Goal: Task Accomplishment & Management: Use online tool/utility

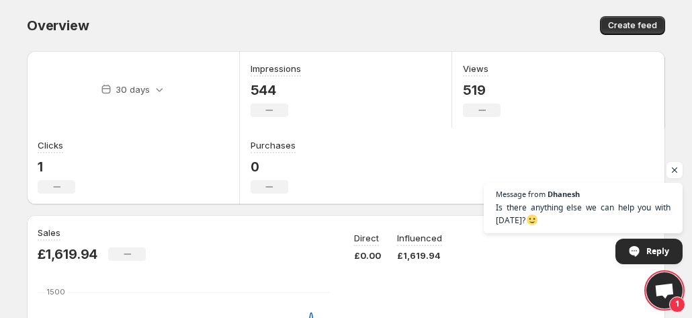
scroll to position [181, 0]
click at [660, 288] on span "Open chat" at bounding box center [665, 291] width 22 height 17
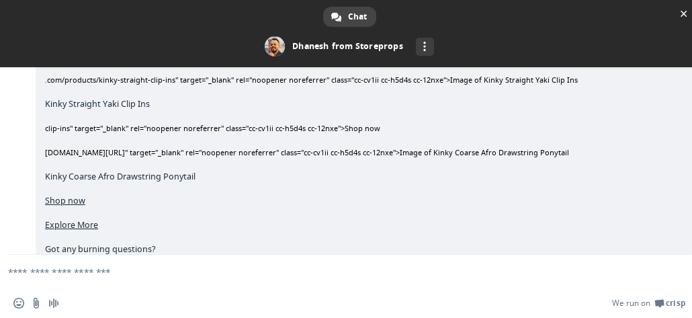
scroll to position [863, 0]
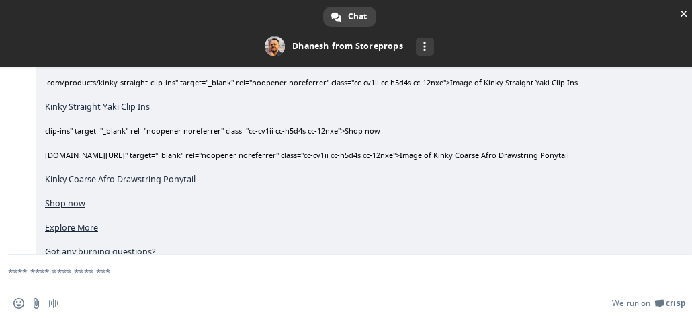
click at [688, 161] on div "Storeprops Hello, how can we help you [DATE]? [DATE] I just upgraded now An hou…" at bounding box center [349, 160] width 699 height 187
click at [683, 15] on span "Close chat" at bounding box center [684, 13] width 7 height 9
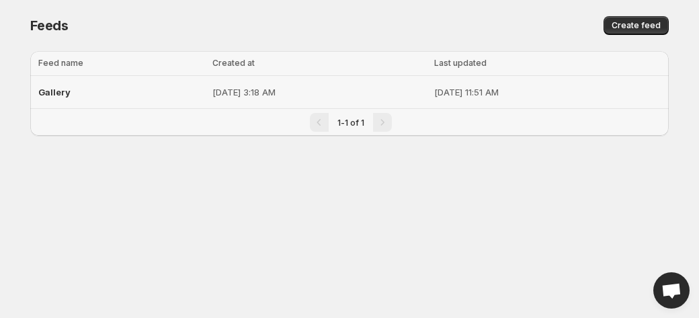
click at [86, 93] on div "Gallery" at bounding box center [121, 92] width 166 height 24
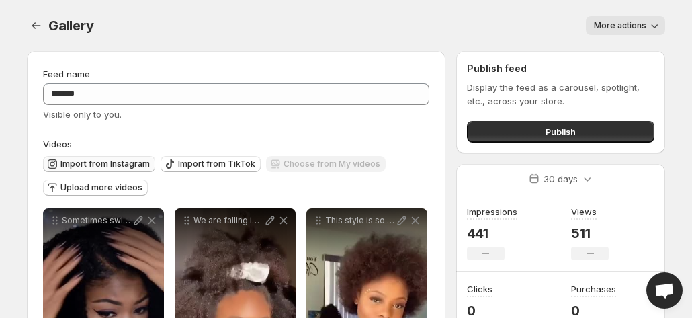
click at [107, 169] on span "Import from Instagram" at bounding box center [104, 164] width 89 height 11
